Goal: Transaction & Acquisition: Purchase product/service

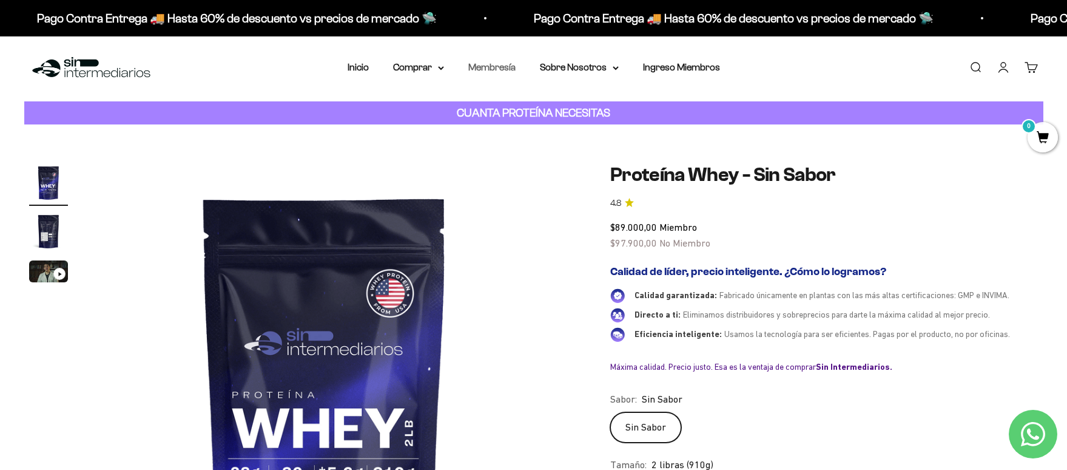
click at [500, 70] on link "Membresía" at bounding box center [491, 67] width 47 height 10
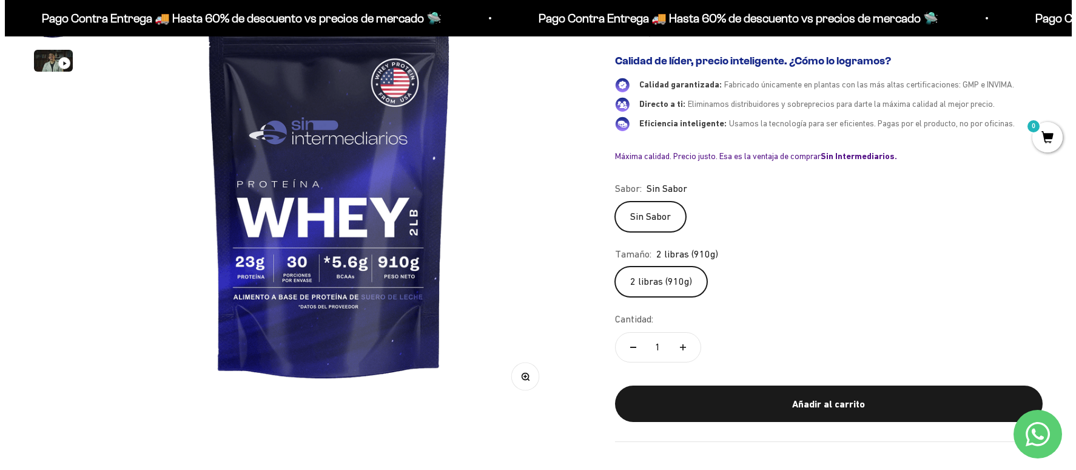
scroll to position [220, 0]
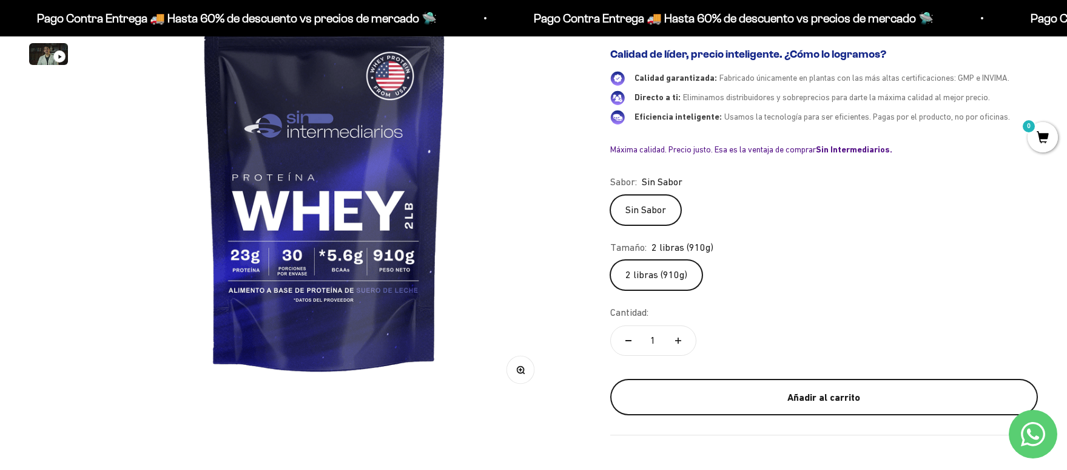
click at [797, 402] on div "Añadir al carrito" at bounding box center [823, 397] width 379 height 16
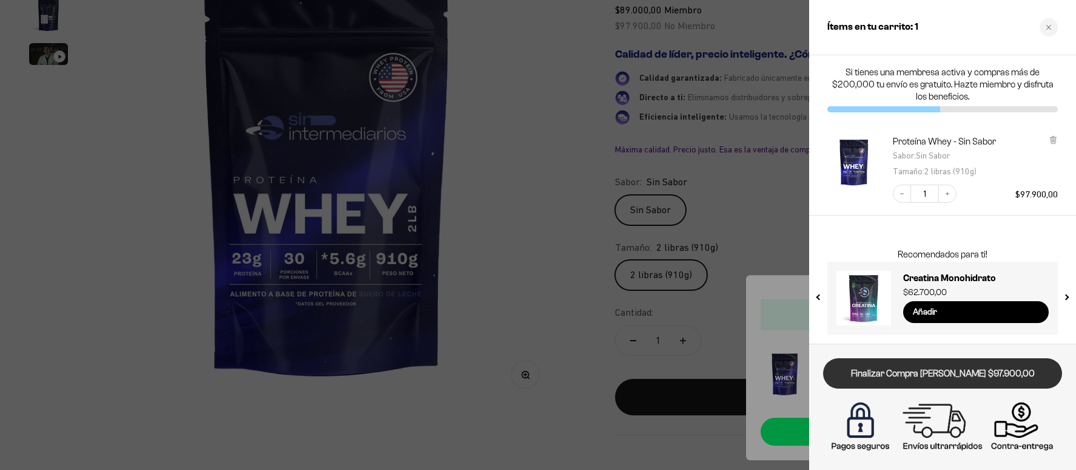
click at [976, 372] on link "Finalizar Compra Segura $97.900,00" at bounding box center [942, 373] width 239 height 31
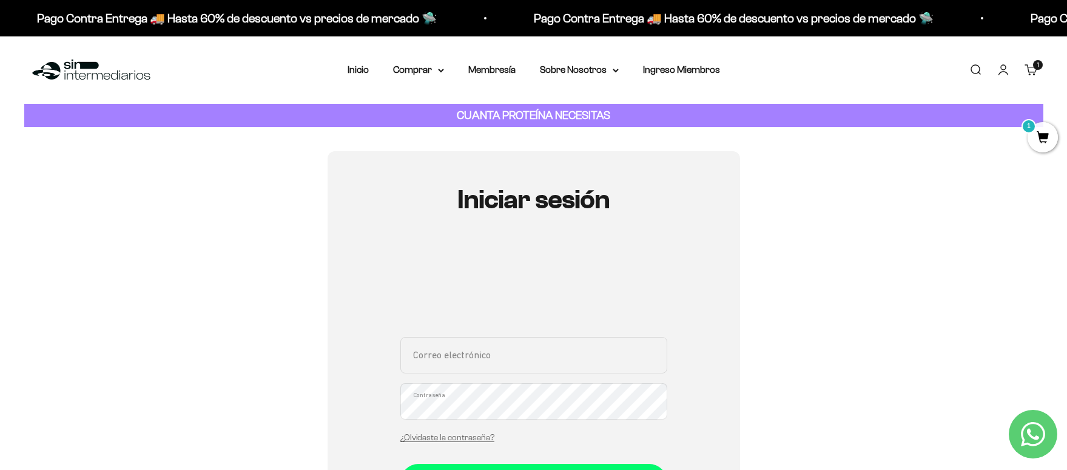
click at [1034, 69] on div "1 artículo 1" at bounding box center [1038, 65] width 10 height 10
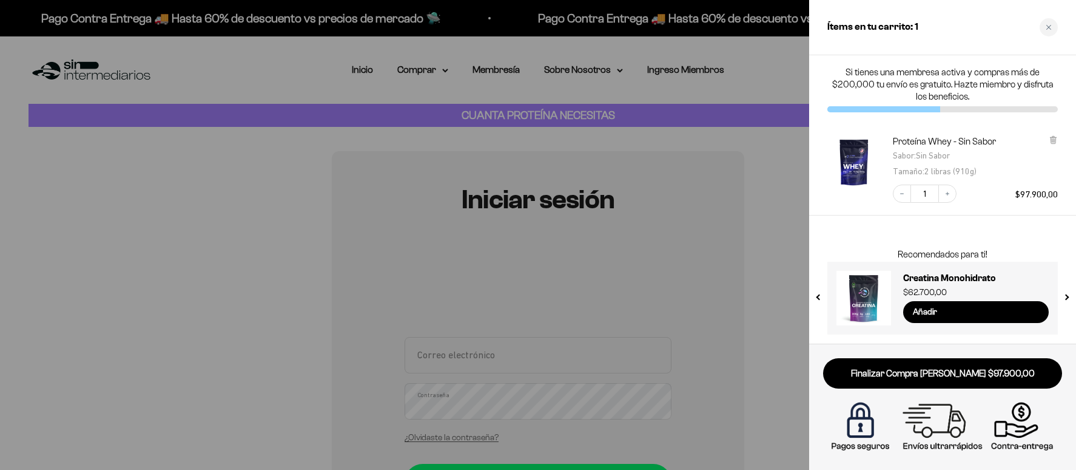
click at [790, 95] on div at bounding box center [538, 235] width 1076 height 470
